Goal: Find specific page/section

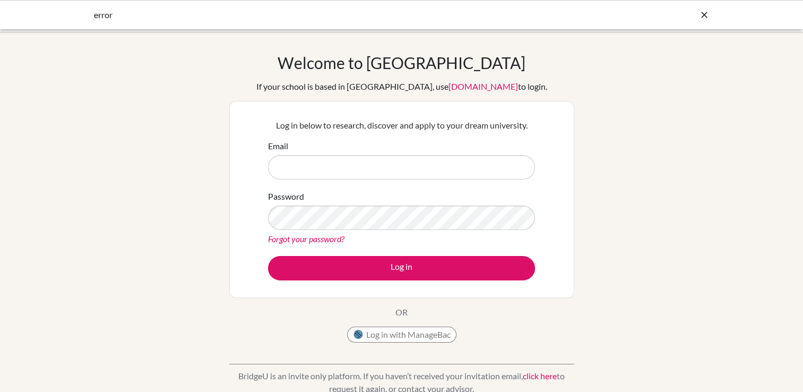
type input "[EMAIL_ADDRESS][DOMAIN_NAME]"
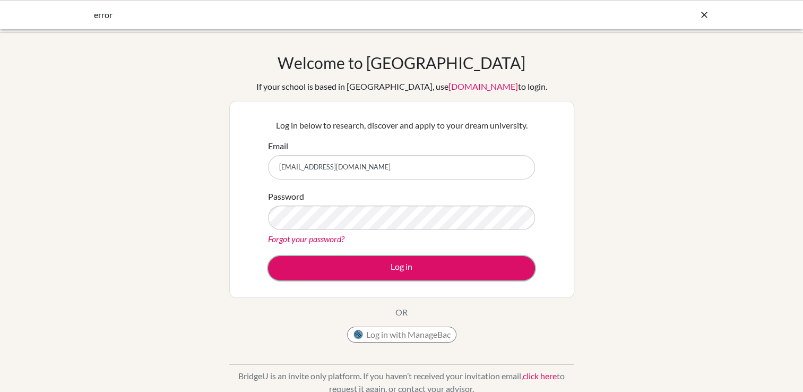
click at [392, 266] on button "Log in" at bounding box center [401, 268] width 267 height 24
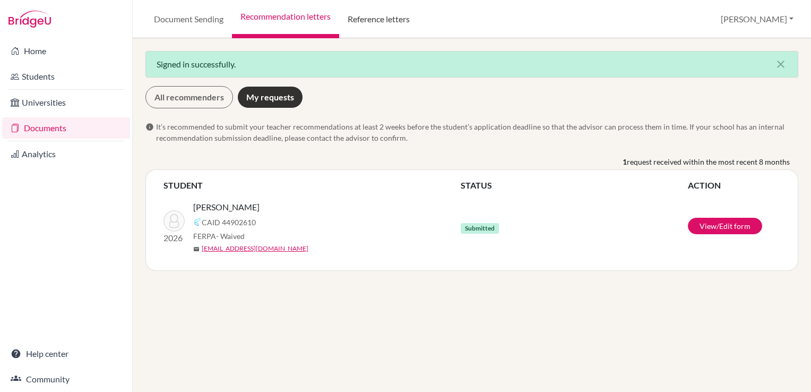
click at [370, 21] on link "Reference letters" at bounding box center [378, 19] width 79 height 38
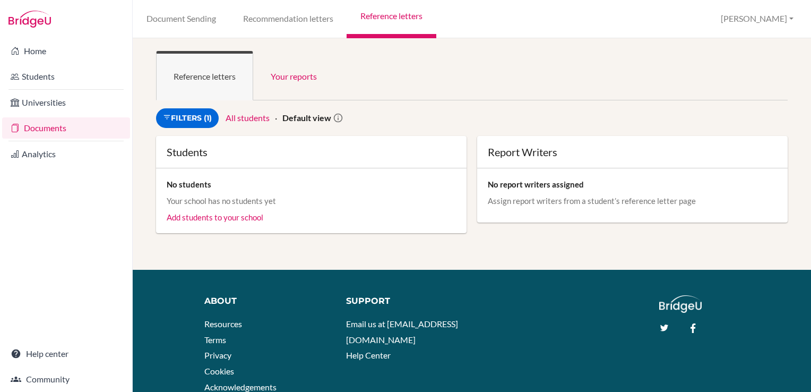
click at [182, 21] on link "Document Sending" at bounding box center [181, 19] width 97 height 38
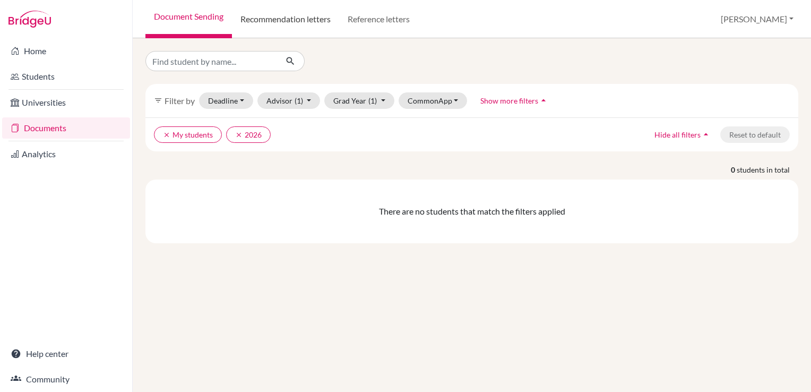
click at [322, 10] on link "Recommendation letters" at bounding box center [285, 19] width 107 height 38
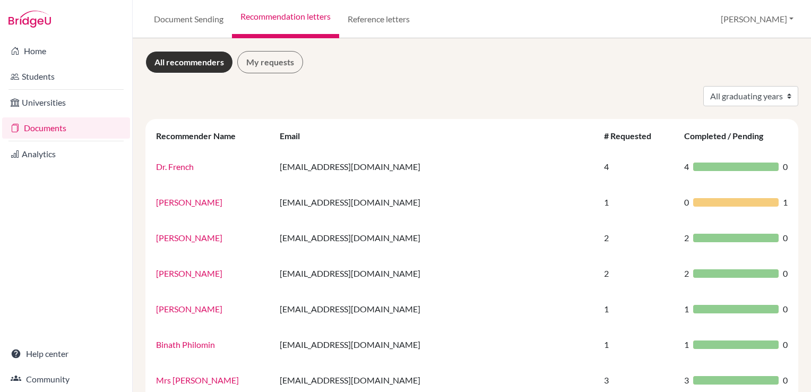
click at [278, 59] on link "My requests" at bounding box center [270, 62] width 66 height 22
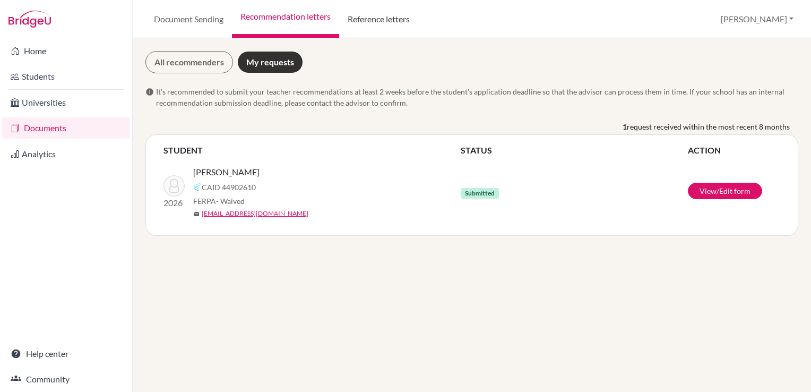
click at [391, 20] on link "Reference letters" at bounding box center [378, 19] width 79 height 38
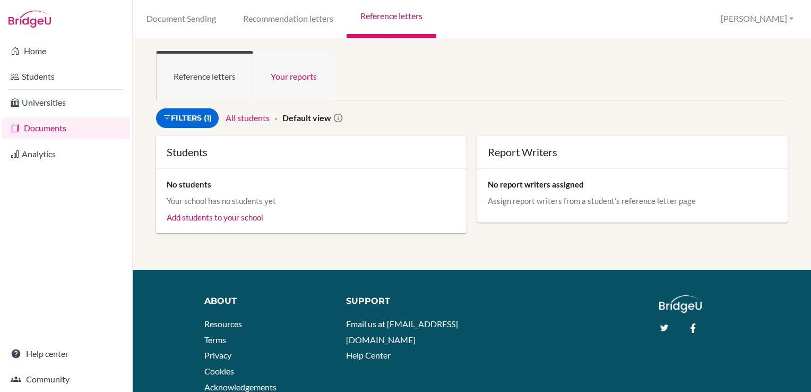
click at [291, 72] on link "Your reports" at bounding box center [293, 75] width 81 height 49
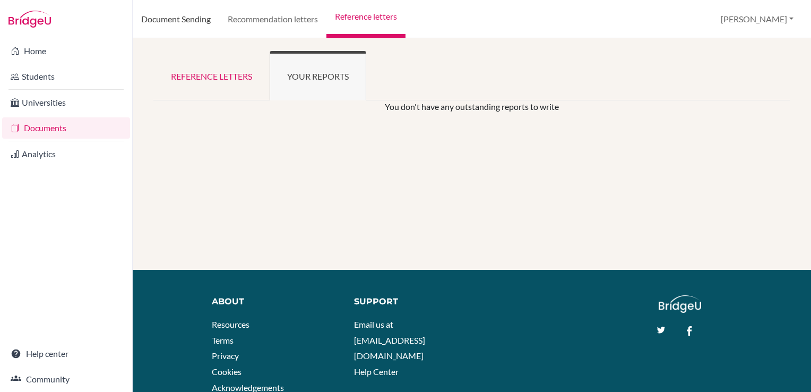
click at [190, 28] on link "Document Sending" at bounding box center [176, 19] width 86 height 38
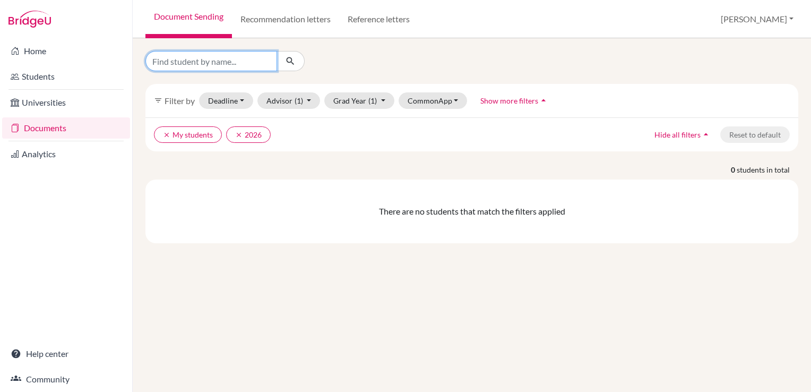
click at [214, 65] on input "Find student by name..." at bounding box center [211, 61] width 132 height 20
type input "[PERSON_NAME]"
click at [288, 58] on icon "submit" at bounding box center [290, 61] width 11 height 11
